Goal: Use online tool/utility

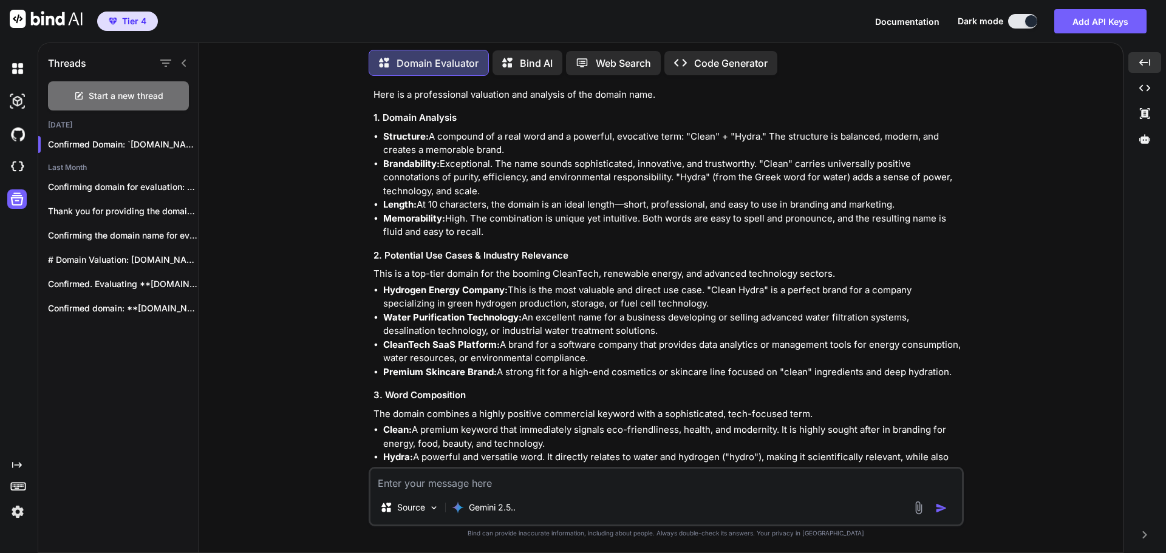
scroll to position [11009, 0]
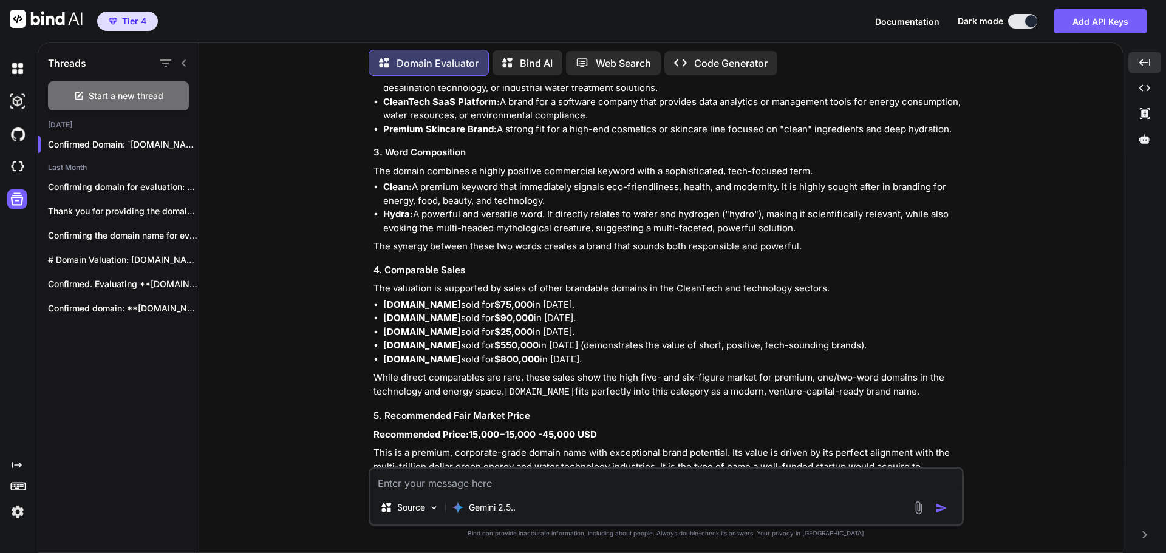
click at [472, 481] on textarea at bounding box center [665, 480] width 591 height 22
paste textarea "[DOMAIN_NAME]"
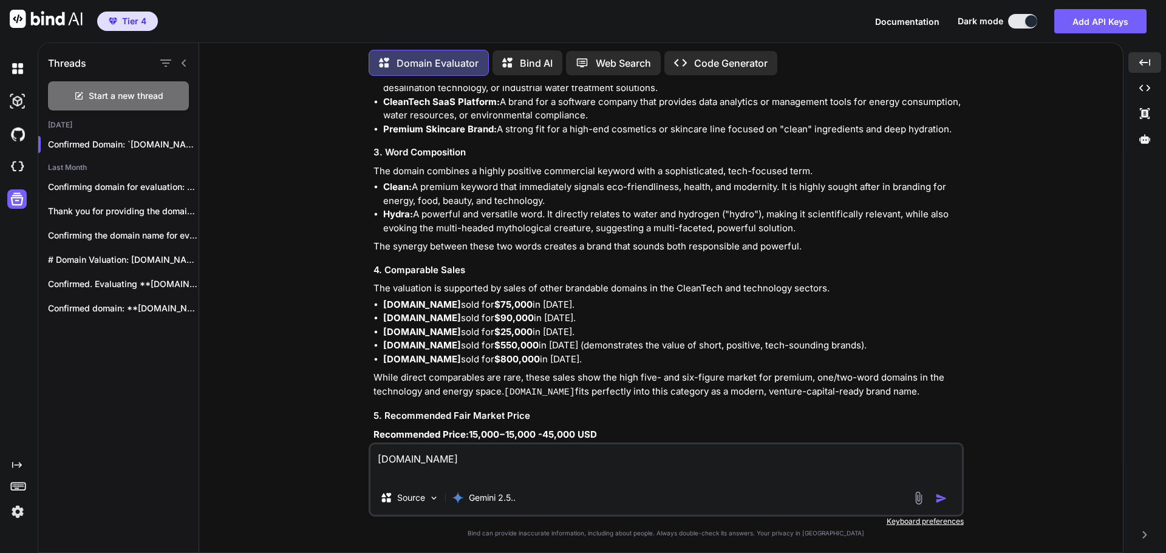
type textarea "[DOMAIN_NAME]"
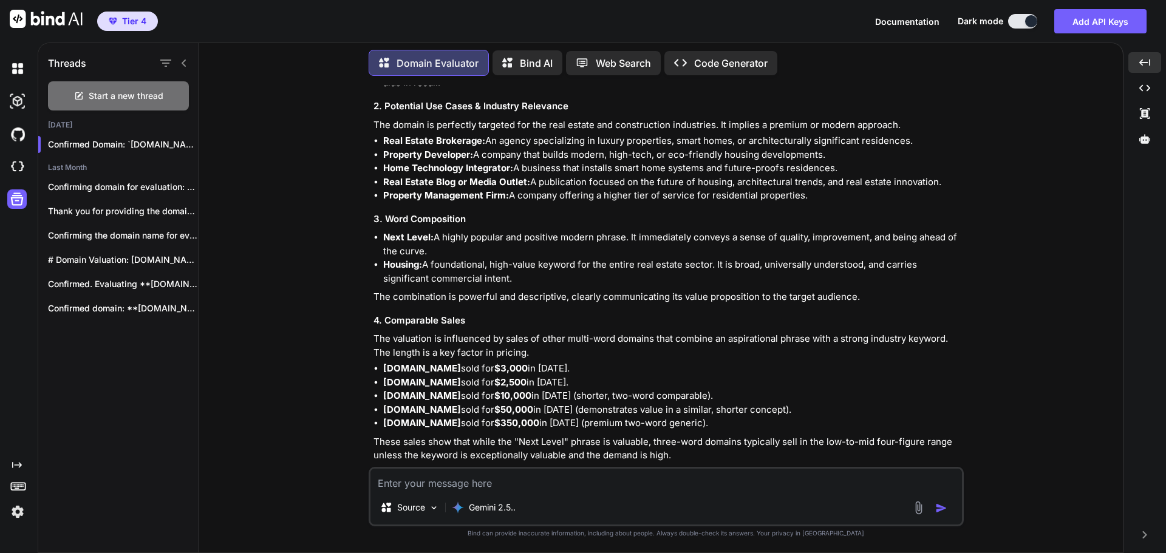
scroll to position [11687, 0]
paste textarea "[DOMAIN_NAME]"
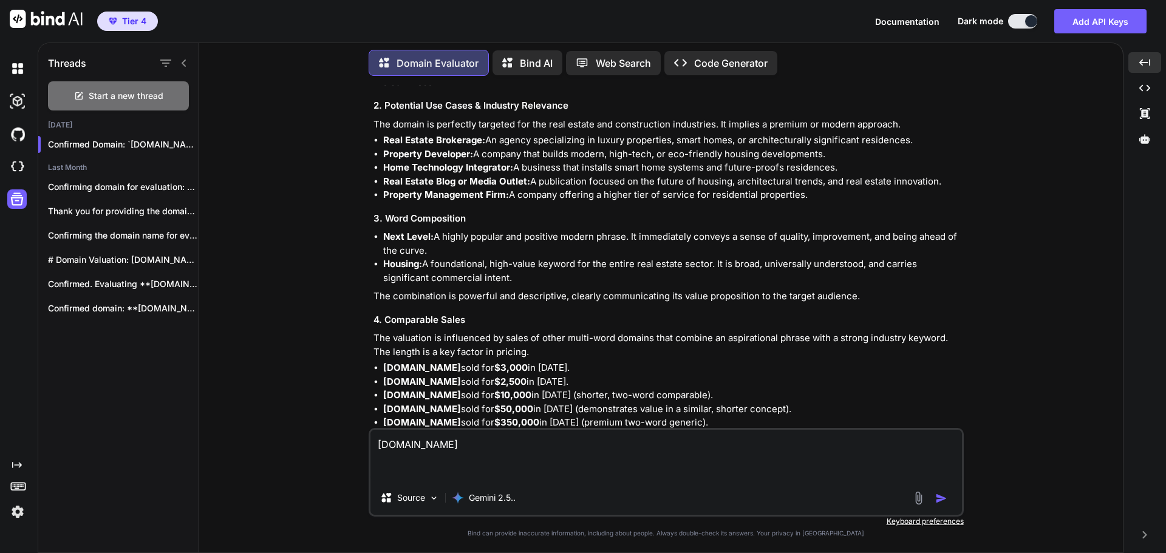
type textarea "[DOMAIN_NAME]"
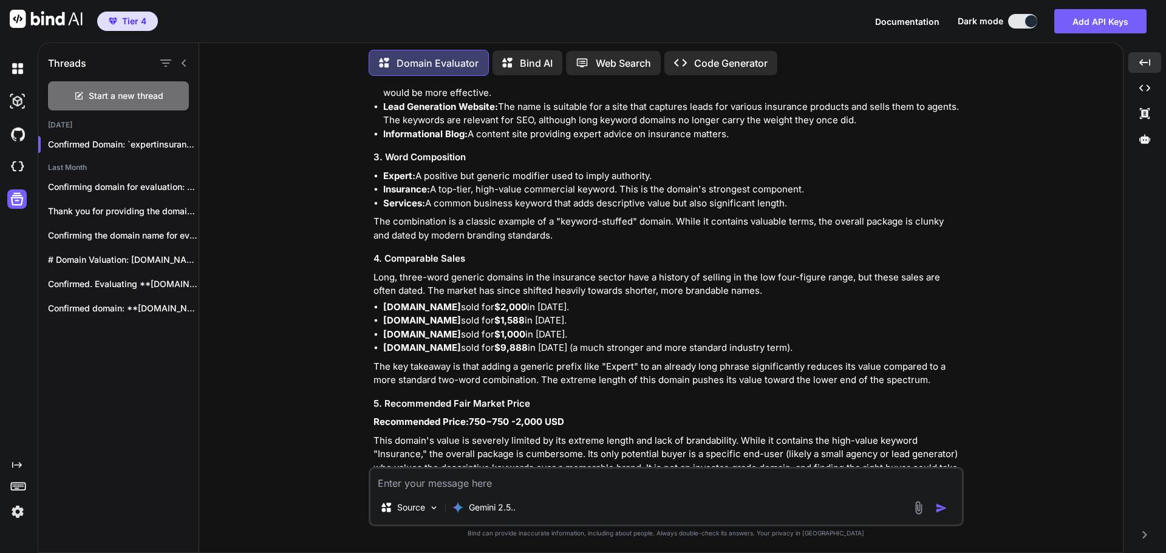
scroll to position [12473, 0]
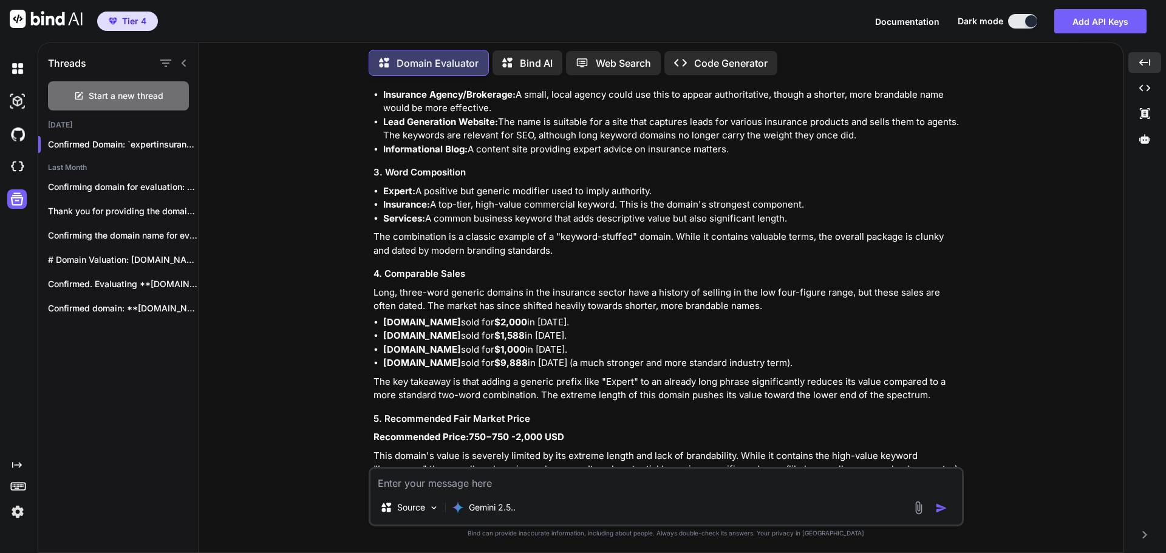
paste textarea "[DOMAIN_NAME]"
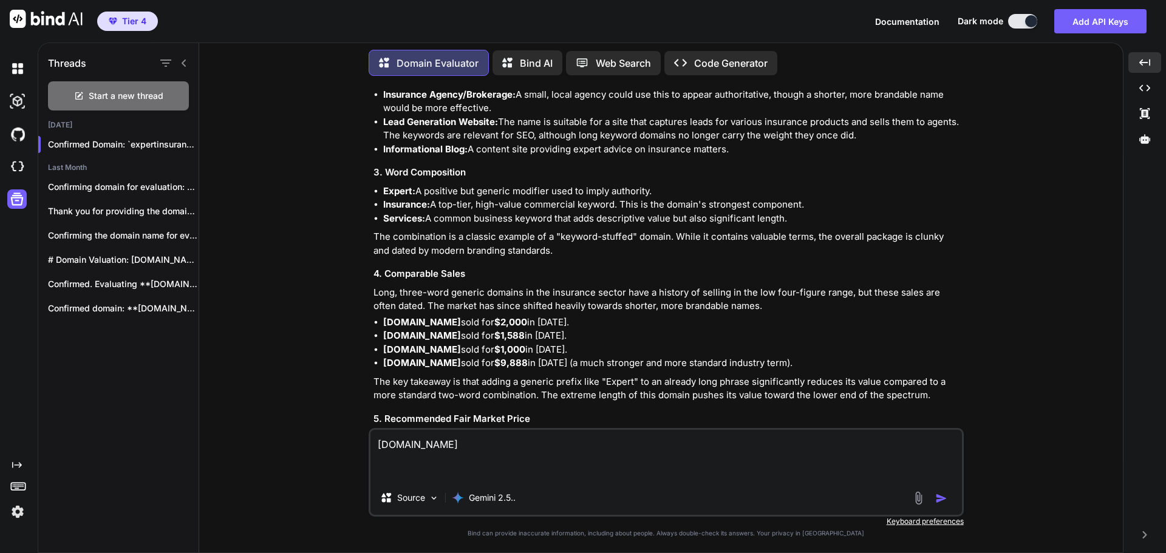
scroll to position [12488, 0]
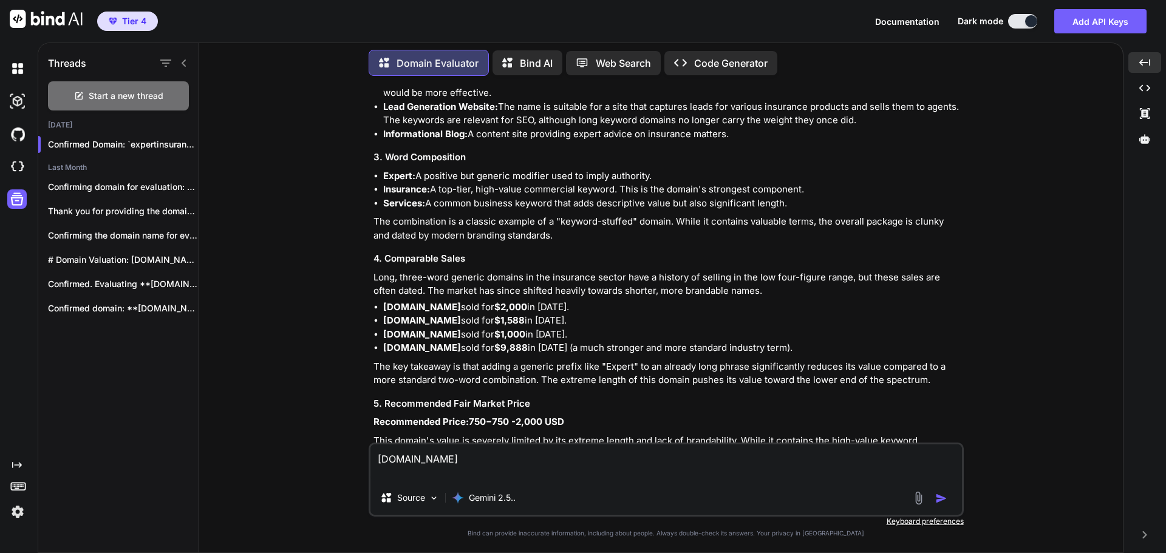
type textarea "[DOMAIN_NAME]"
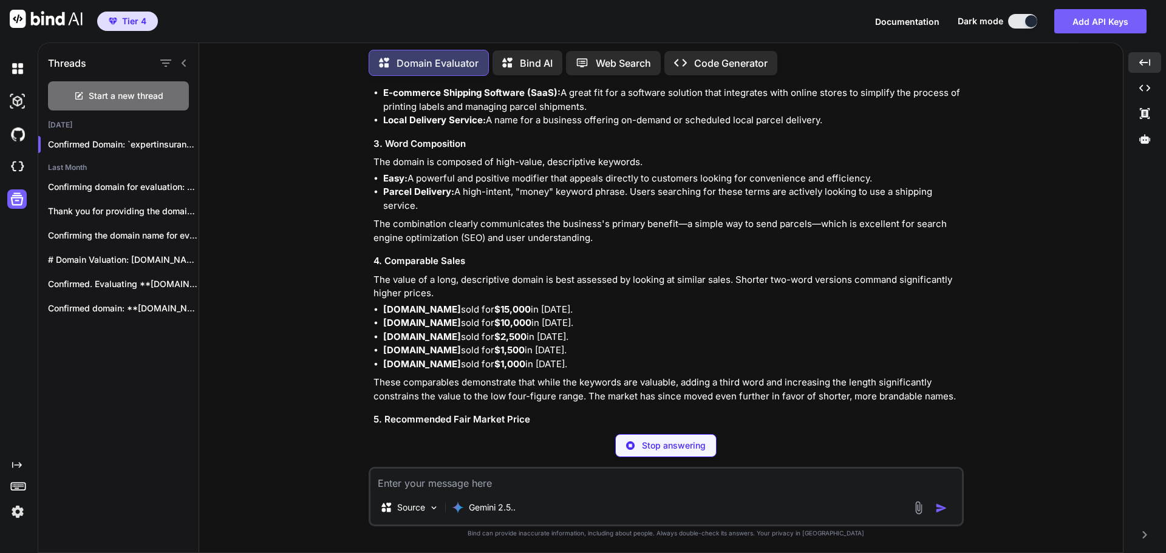
scroll to position [13242, 0]
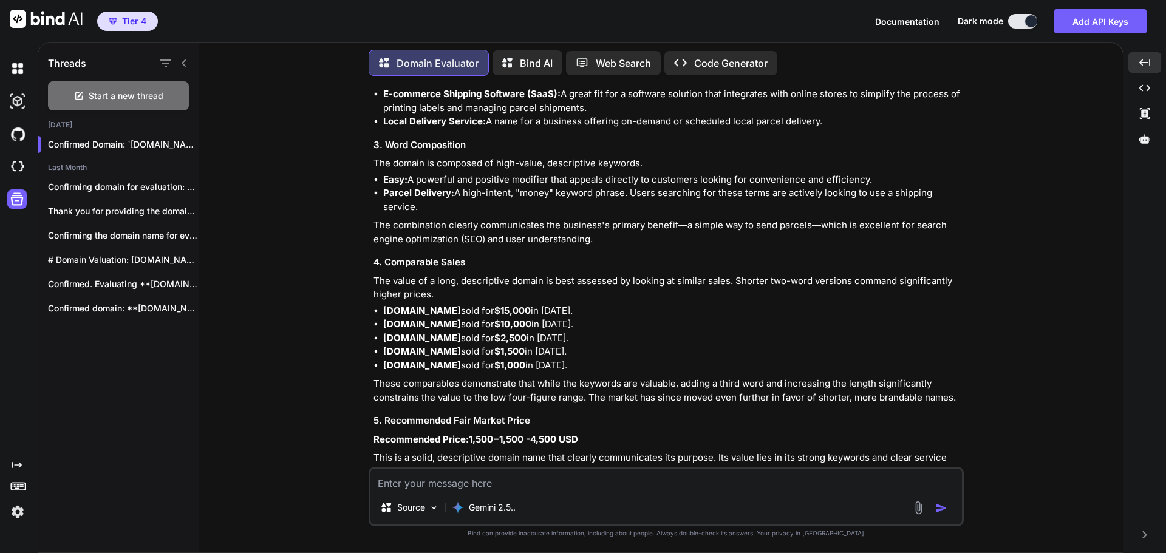
click at [401, 483] on textarea at bounding box center [665, 480] width 591 height 22
paste textarea "[DOMAIN_NAME]"
type textarea "[DOMAIN_NAME]"
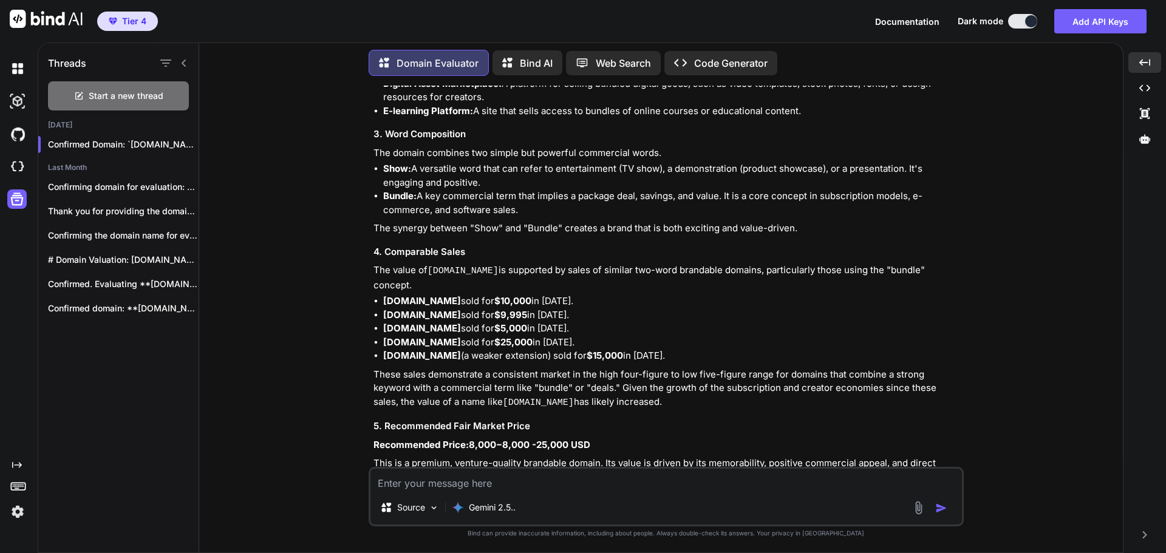
scroll to position [14025, 0]
